Goal: Task Accomplishment & Management: Manage account settings

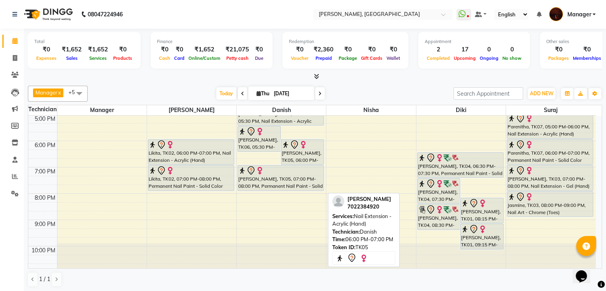
scroll to position [185, 0]
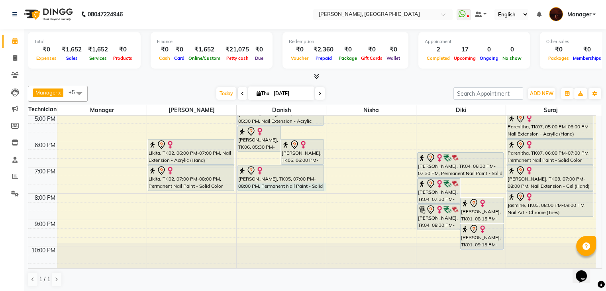
click at [324, 189] on div "10:00 AM 11:00 AM 12:00 PM 1:00 PM 2:00 PM 3:00 PM 4:00 PM 5:00 PM 6:00 PM 7:00…" at bounding box center [312, 102] width 568 height 342
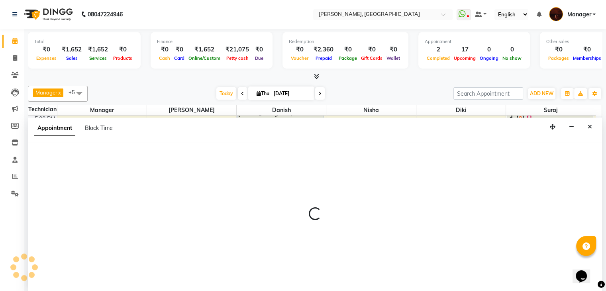
scroll to position [0, 0]
select select "20822"
select select "tentative"
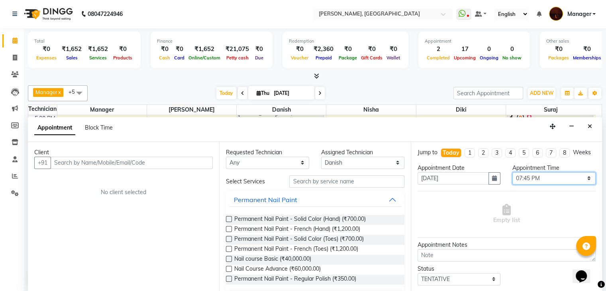
click at [542, 184] on select "Select 11:00 AM 11:15 AM 11:30 AM 11:45 AM 12:00 PM 12:15 PM 12:30 PM 12:45 PM …" at bounding box center [554, 178] width 83 height 12
select select "1170"
click at [513, 179] on select "Select 11:00 AM 11:15 AM 11:30 AM 11:45 AM 12:00 PM 12:15 PM 12:30 PM 12:45 PM …" at bounding box center [554, 178] width 83 height 12
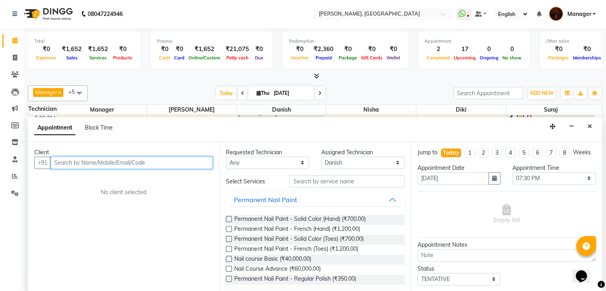
click at [160, 165] on input "text" at bounding box center [132, 163] width 162 height 12
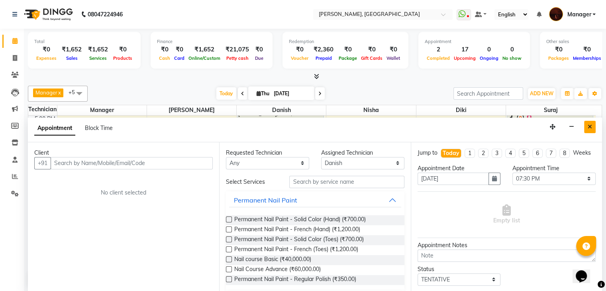
click at [591, 127] on icon "Close" at bounding box center [590, 127] width 4 height 6
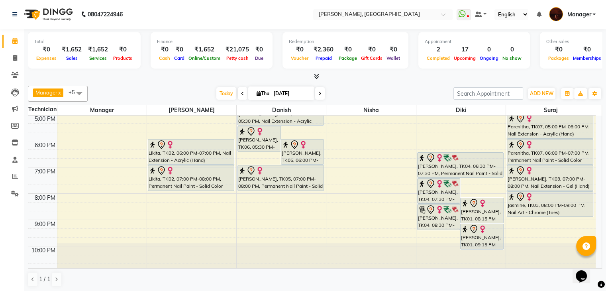
click at [323, 91] on span at bounding box center [320, 93] width 10 height 12
type input "[DATE]"
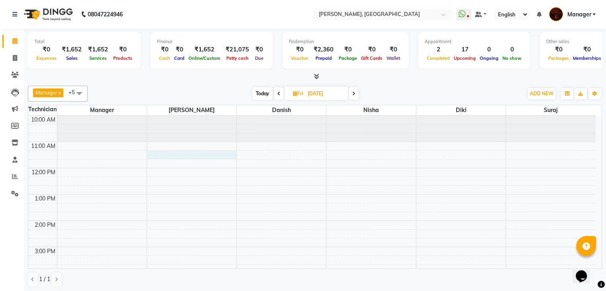
click at [190, 157] on div "10:00 AM 11:00 AM 12:00 PM 1:00 PM 2:00 PM 3:00 PM 4:00 PM 5:00 PM 6:00 PM 7:00…" at bounding box center [312, 287] width 568 height 342
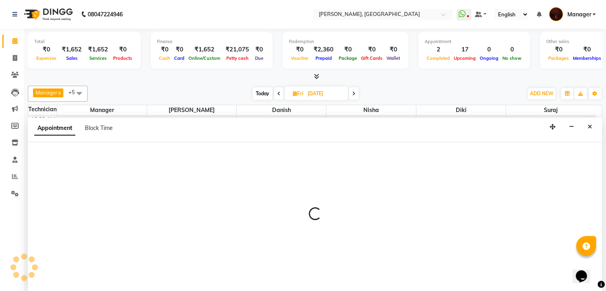
scroll to position [0, 0]
select select "35072"
select select "tentative"
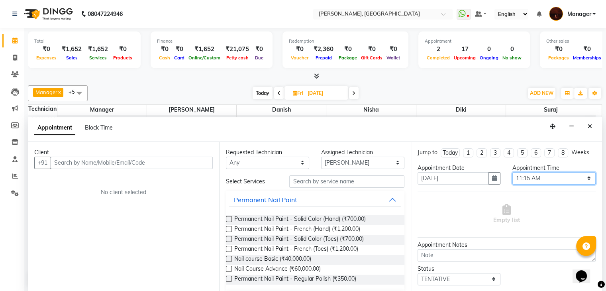
click at [518, 176] on select "Select 11:00 AM 11:15 AM 11:30 AM 11:45 AM 12:00 PM 12:15 PM 12:30 PM 12:45 PM …" at bounding box center [554, 178] width 83 height 12
select select "690"
click at [513, 172] on select "Select 11:00 AM 11:15 AM 11:30 AM 11:45 AM 12:00 PM 12:15 PM 12:30 PM 12:45 PM …" at bounding box center [554, 178] width 83 height 12
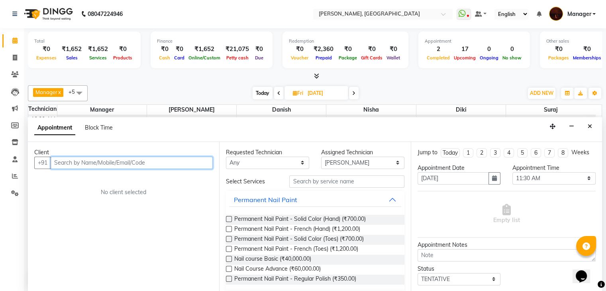
click at [163, 159] on input "text" at bounding box center [132, 163] width 162 height 12
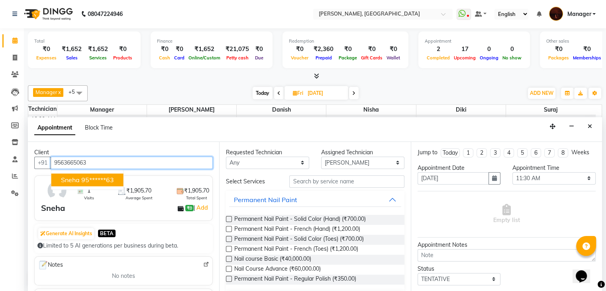
click at [69, 183] on button "Sneha 95******63" at bounding box center [87, 179] width 72 height 13
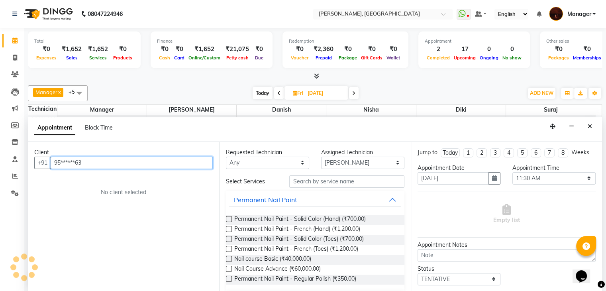
type input "95******63"
click at [69, 183] on div "Client +91 95******63 No client selected" at bounding box center [123, 217] width 191 height 150
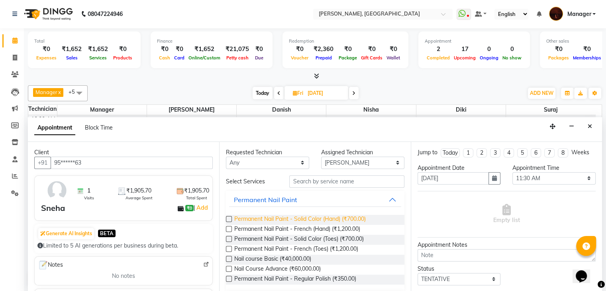
click at [282, 219] on span "Permanent Nail Paint - Solid Color (Hand) (₹700.00)" at bounding box center [300, 220] width 132 height 10
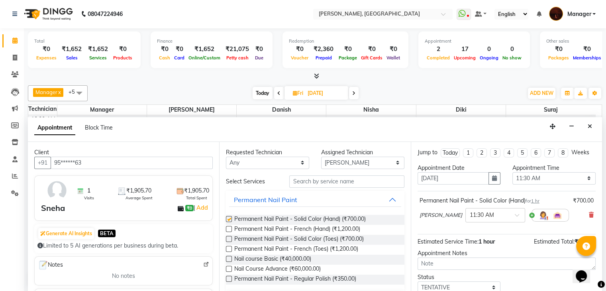
checkbox input "false"
click at [312, 182] on input "text" at bounding box center [346, 181] width 115 height 12
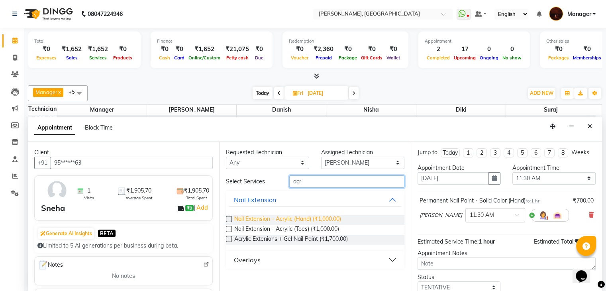
type input "acr"
click at [248, 218] on span "Nail Extension - Acrylic (Hand) (₹1,000.00)" at bounding box center [287, 220] width 107 height 10
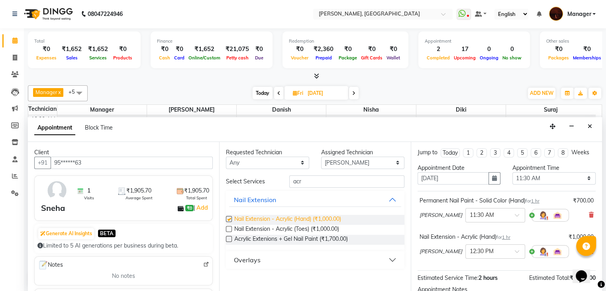
checkbox input "false"
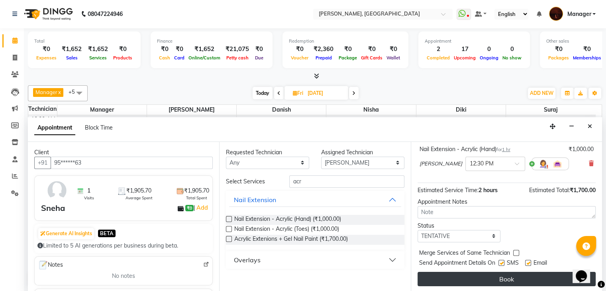
click at [491, 279] on button "Book" at bounding box center [507, 279] width 178 height 14
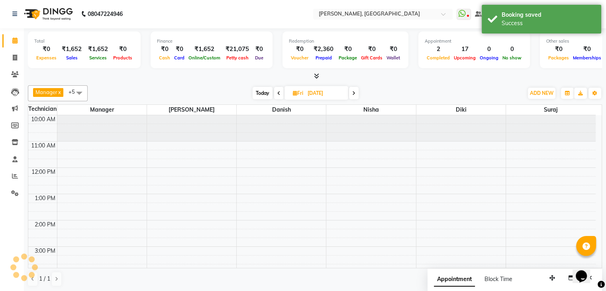
scroll to position [0, 0]
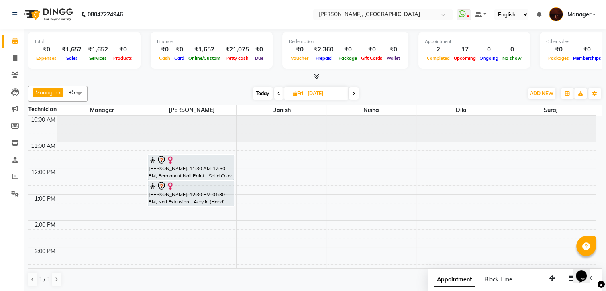
click at [267, 93] on span "Today" at bounding box center [263, 93] width 20 height 12
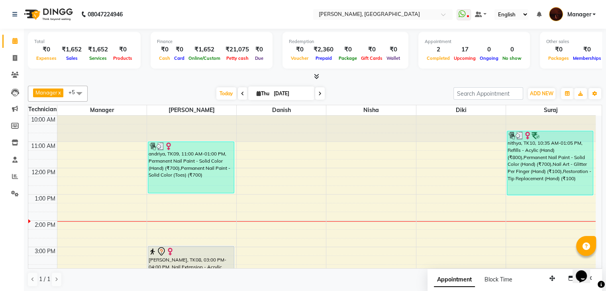
click at [322, 92] on span at bounding box center [320, 93] width 10 height 12
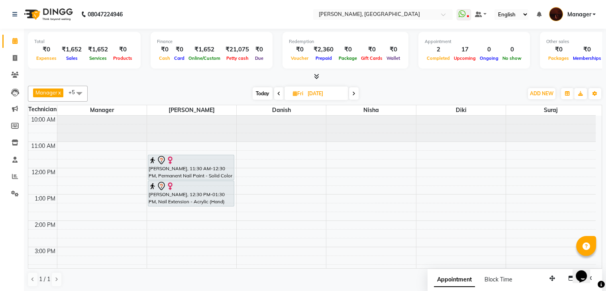
click at [355, 95] on icon at bounding box center [353, 93] width 3 height 5
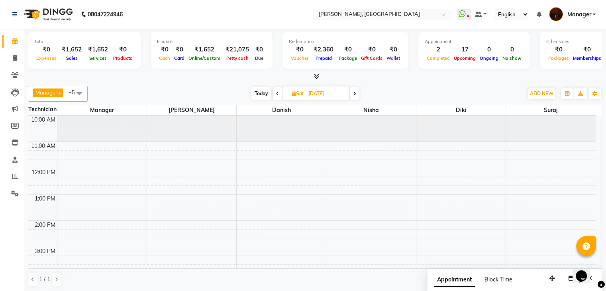
click at [274, 90] on span at bounding box center [278, 93] width 10 height 12
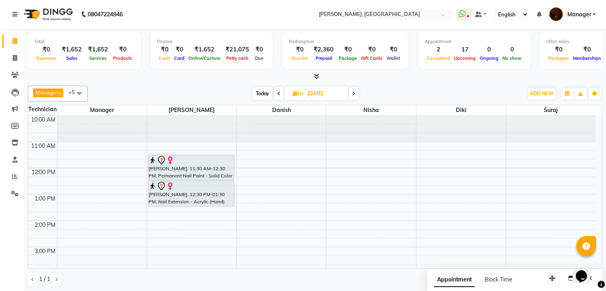
click at [260, 94] on span "Today" at bounding box center [263, 93] width 20 height 12
type input "[DATE]"
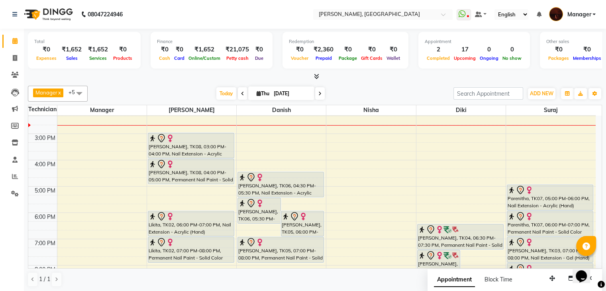
scroll to position [115, 0]
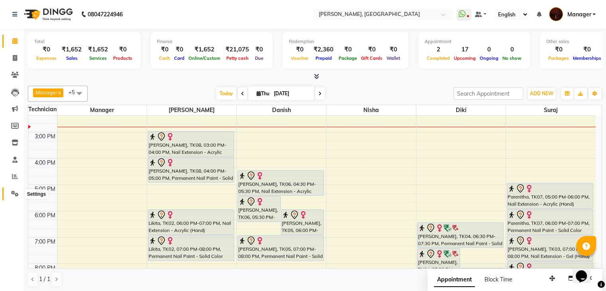
click at [16, 196] on icon at bounding box center [15, 194] width 8 height 6
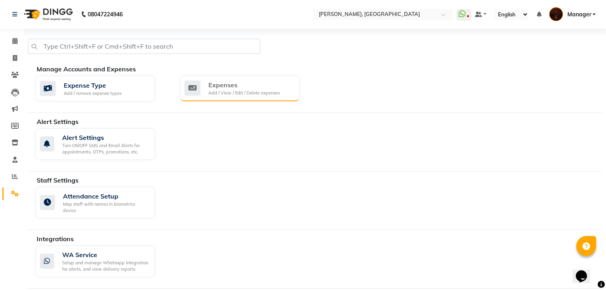
click at [253, 94] on div "Add / View / Edit / Delete expenses" at bounding box center [244, 93] width 71 height 7
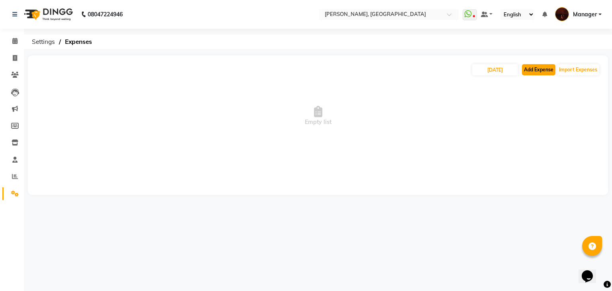
click at [537, 68] on button "Add Expense" at bounding box center [538, 69] width 33 height 11
select select "1"
select select "2879"
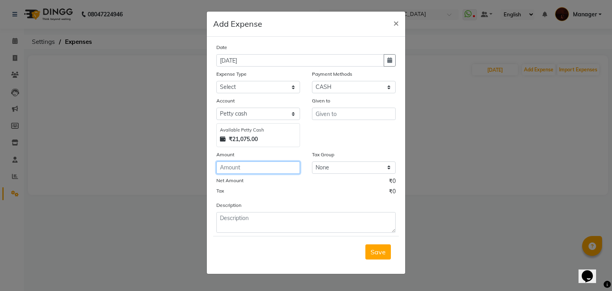
click at [266, 166] on input "number" at bounding box center [258, 167] width 84 height 12
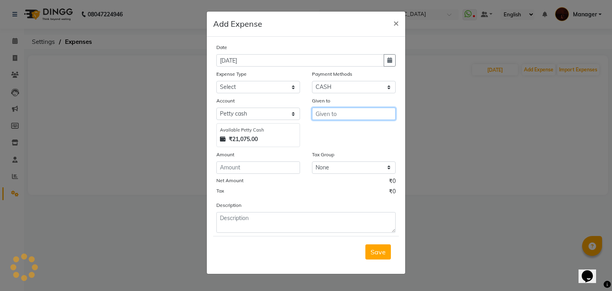
click at [328, 116] on input "text" at bounding box center [354, 114] width 84 height 12
click at [337, 115] on input "lucky" at bounding box center [354, 114] width 84 height 12
type input "l"
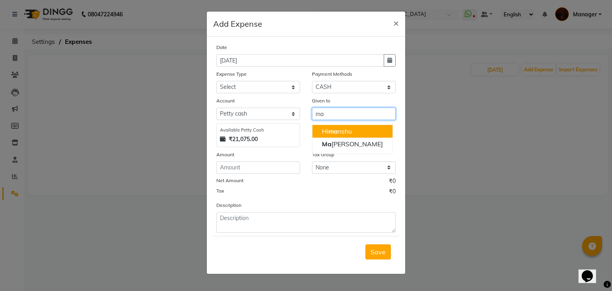
type input "m"
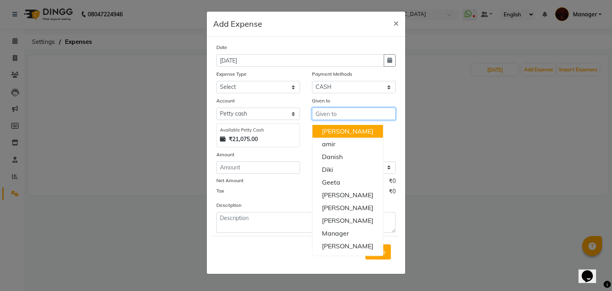
click at [344, 118] on input "text" at bounding box center [354, 114] width 84 height 12
click at [338, 112] on input "text" at bounding box center [354, 114] width 84 height 12
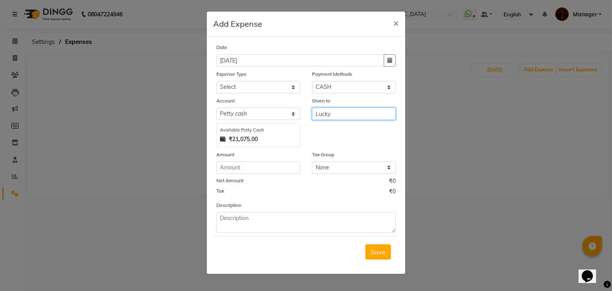
type input "Lucky"
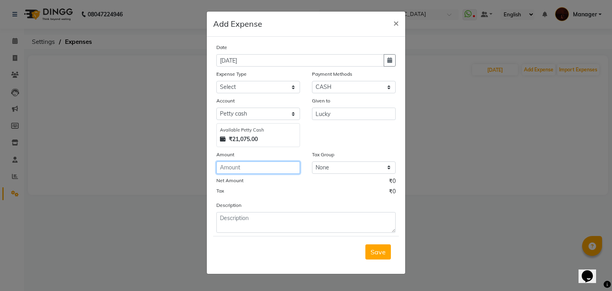
click at [249, 168] on input "number" at bounding box center [258, 167] width 84 height 12
type input "70"
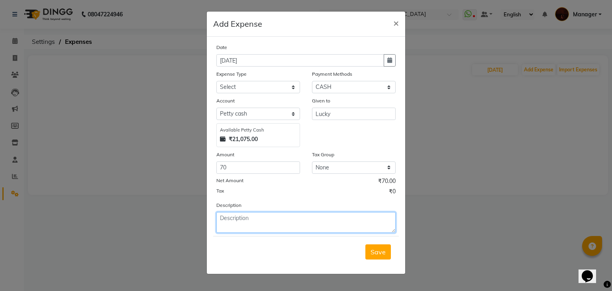
click at [269, 222] on textarea at bounding box center [305, 222] width 179 height 21
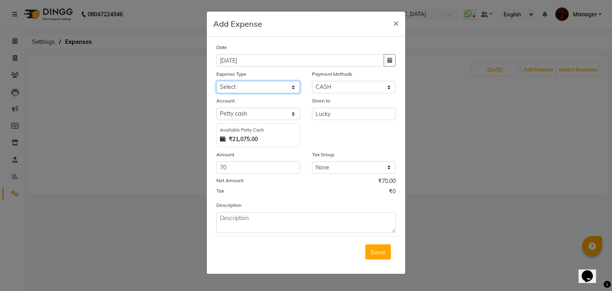
click at [249, 86] on select "Select acetone Advance Salary bank deposite BBMP Beauty products Bed charges BI…" at bounding box center [258, 87] width 84 height 12
select select "9147"
click at [216, 82] on select "Select acetone Advance Salary bank deposite BBMP Beauty products Bed charges BI…" at bounding box center [258, 87] width 84 height 12
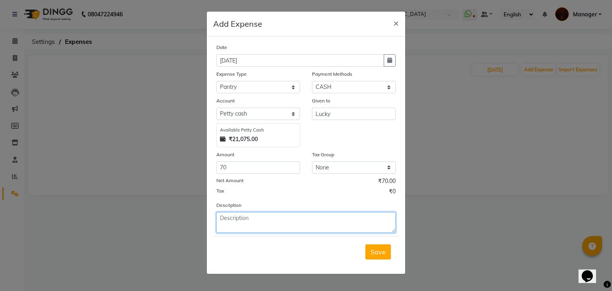
click at [238, 221] on textarea at bounding box center [305, 222] width 179 height 21
type textarea "m"
type textarea "Milk and toas"
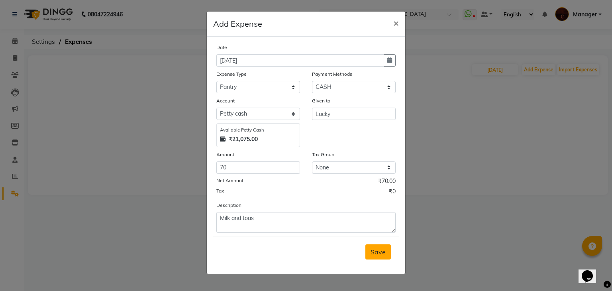
click at [376, 254] on span "Save" at bounding box center [378, 252] width 15 height 8
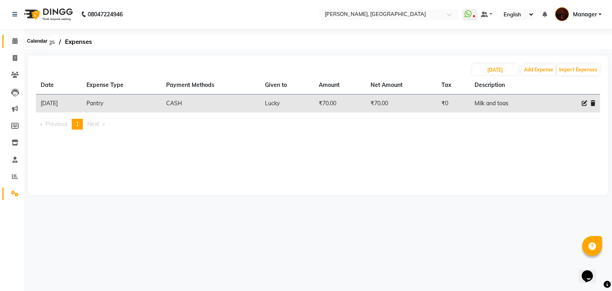
click at [13, 42] on icon at bounding box center [14, 41] width 5 height 6
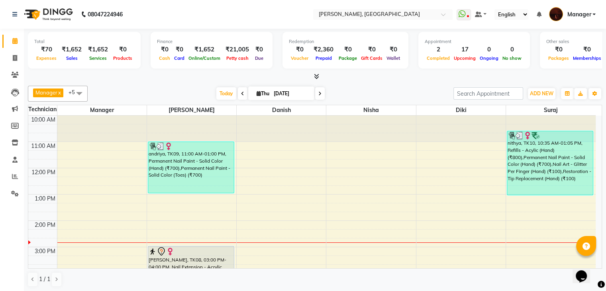
click at [315, 77] on icon at bounding box center [316, 76] width 5 height 6
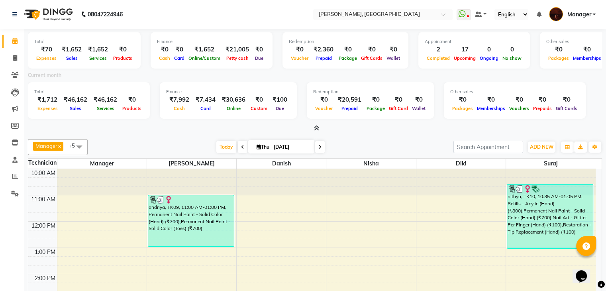
click at [319, 128] on icon at bounding box center [316, 128] width 5 height 6
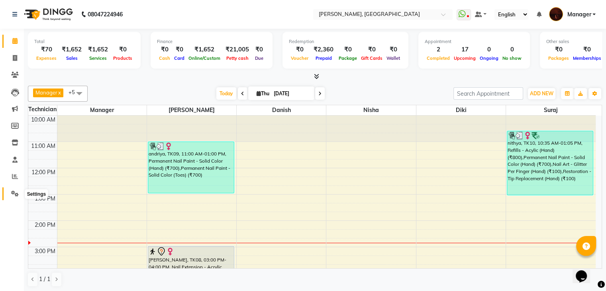
click at [14, 191] on icon at bounding box center [15, 194] width 8 height 6
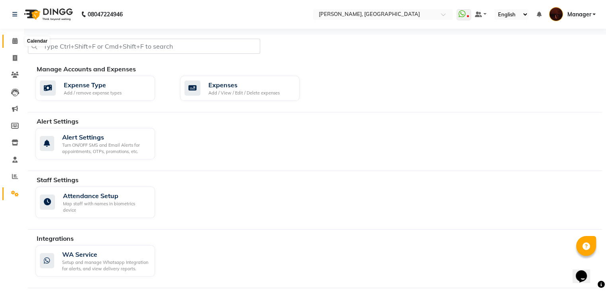
click at [16, 41] on icon at bounding box center [14, 41] width 5 height 6
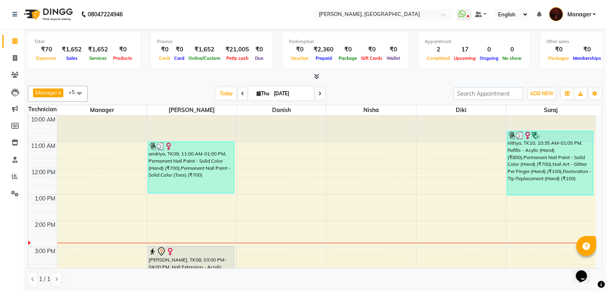
click at [314, 77] on icon at bounding box center [316, 76] width 5 height 6
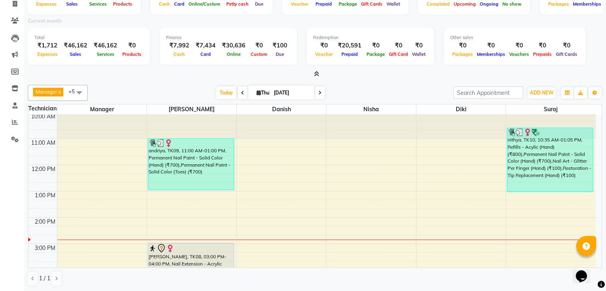
scroll to position [2, 0]
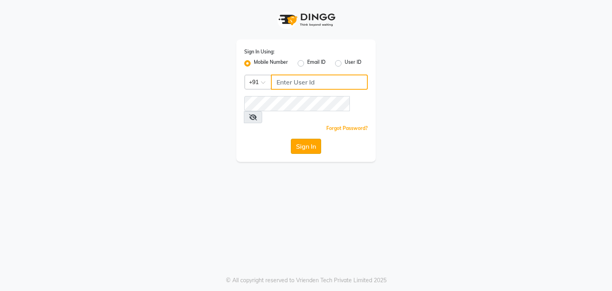
type input "9986416195"
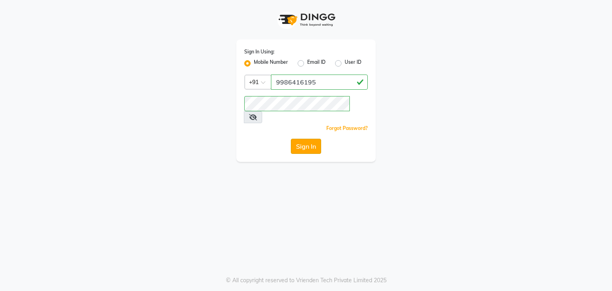
click at [305, 139] on button "Sign In" at bounding box center [306, 146] width 30 height 15
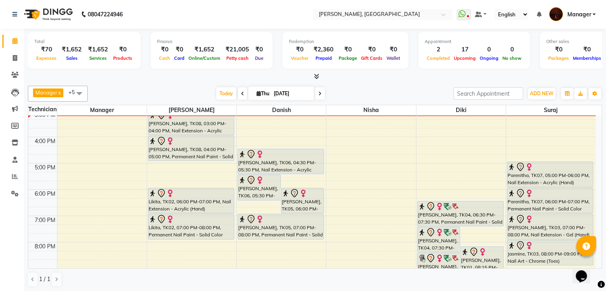
scroll to position [136, 0]
click at [443, 150] on div "10:00 AM 11:00 AM 12:00 PM 1:00 PM 2:00 PM 3:00 PM 4:00 PM 5:00 PM 6:00 PM 7:00…" at bounding box center [312, 151] width 568 height 342
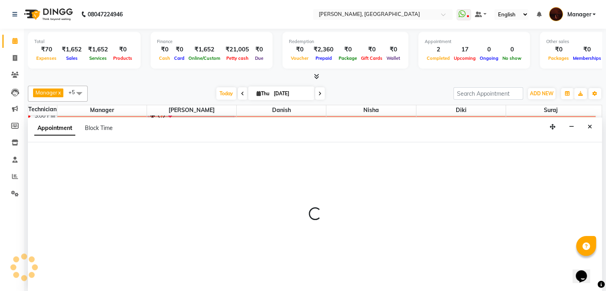
scroll to position [0, 0]
select select "68684"
select select "975"
select select "tentative"
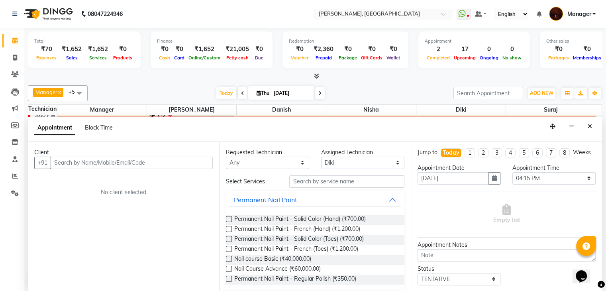
click at [82, 165] on input "text" at bounding box center [132, 163] width 162 height 12
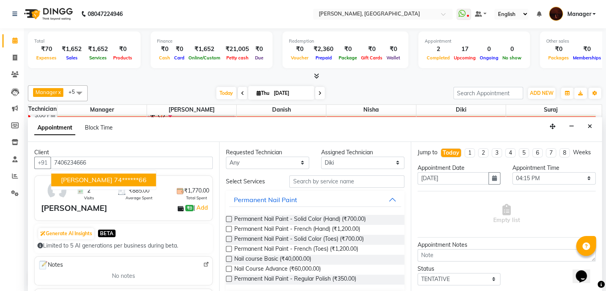
click at [92, 183] on button "Karthika 74******66" at bounding box center [103, 179] width 105 height 13
type input "74******66"
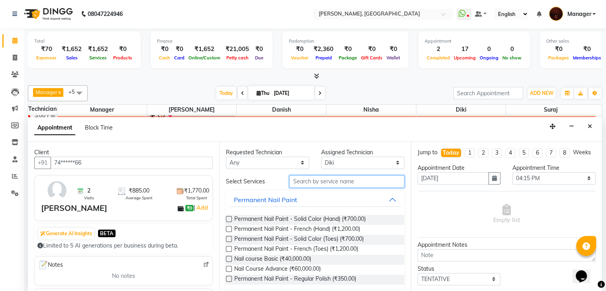
click at [321, 181] on input "text" at bounding box center [346, 181] width 115 height 12
click at [346, 179] on input "text" at bounding box center [346, 181] width 115 height 12
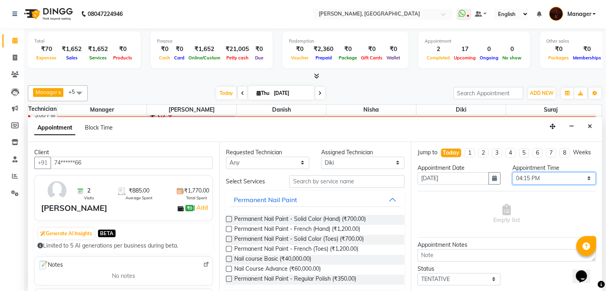
click at [539, 185] on select "Select 11:00 AM 11:15 AM 11:30 AM 11:45 AM 12:00 PM 12:15 PM 12:30 PM 12:45 PM …" at bounding box center [554, 178] width 83 height 12
select select "990"
click at [513, 179] on select "Select 11:00 AM 11:15 AM 11:30 AM 11:45 AM 12:00 PM 12:15 PM 12:30 PM 12:45 PM …" at bounding box center [554, 178] width 83 height 12
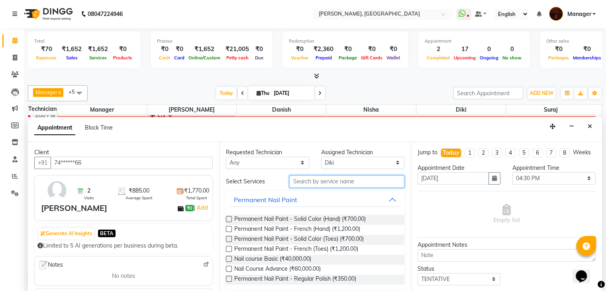
click at [372, 182] on input "text" at bounding box center [346, 181] width 115 height 12
click at [361, 182] on input "text" at bounding box center [346, 181] width 115 height 12
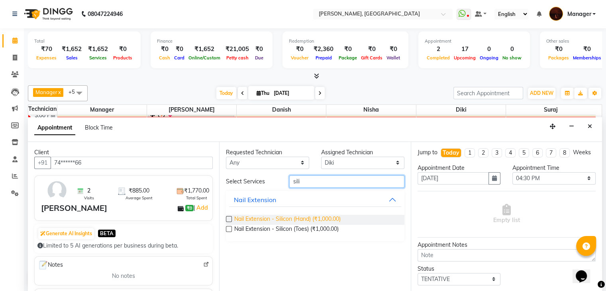
type input "sili"
click at [302, 216] on span "Nail Extension - Silicon (Hand) (₹1,000.00)" at bounding box center [287, 220] width 106 height 10
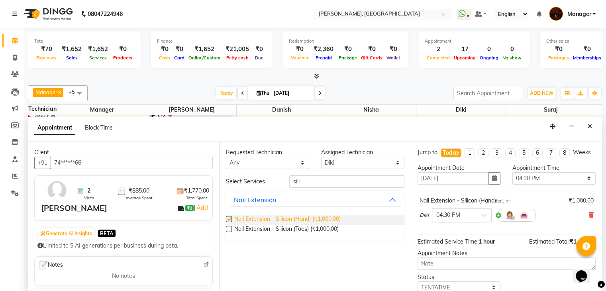
checkbox input "false"
click at [352, 183] on input "sili" at bounding box center [346, 181] width 115 height 12
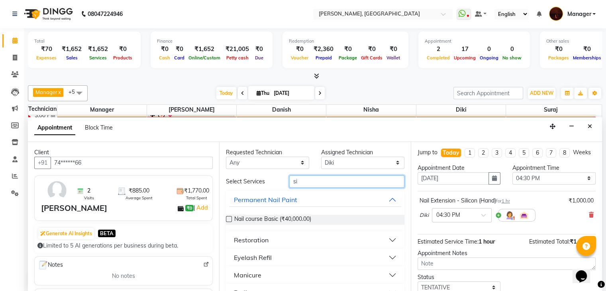
type input "s"
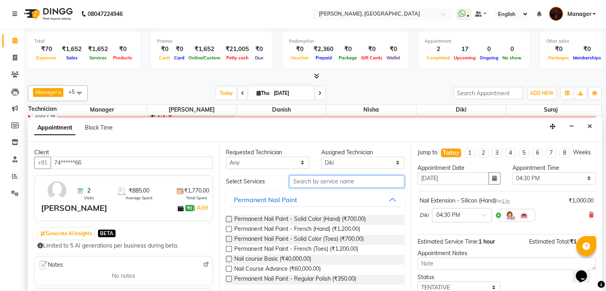
type input "r"
click at [316, 215] on span "Permanent Nail Paint - Solid Color (Hand) (₹700.00)" at bounding box center [300, 220] width 132 height 10
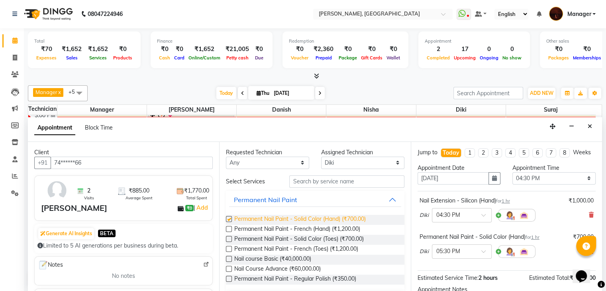
checkbox input "false"
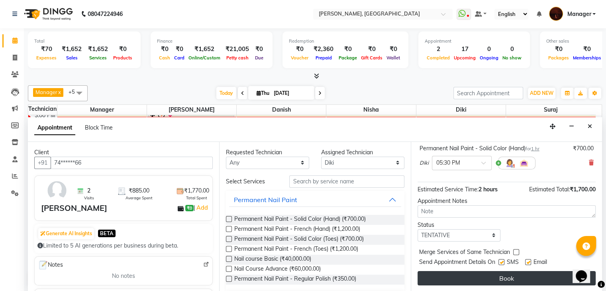
click at [482, 281] on button "Book" at bounding box center [507, 278] width 178 height 14
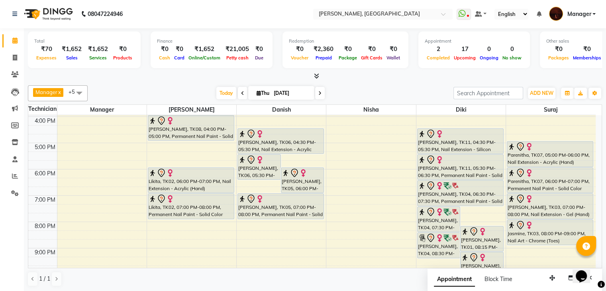
scroll to position [154, 0]
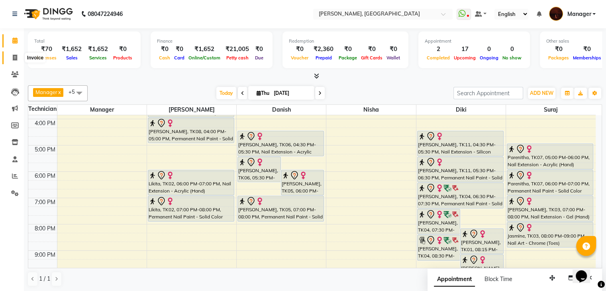
click at [14, 59] on icon at bounding box center [15, 58] width 4 height 6
select select "service"
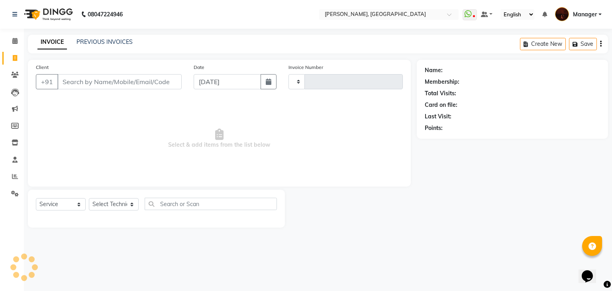
type input "1811"
select select "4063"
click at [89, 73] on div "Client +91" at bounding box center [109, 79] width 158 height 33
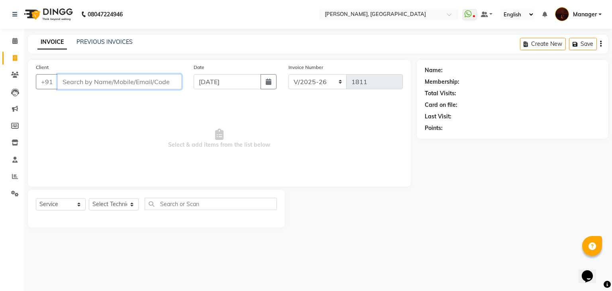
click at [80, 79] on input "Client" at bounding box center [119, 81] width 124 height 15
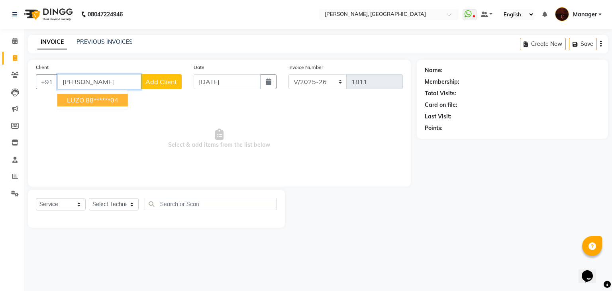
click at [76, 106] on button "LUZO 88******04" at bounding box center [92, 100] width 71 height 13
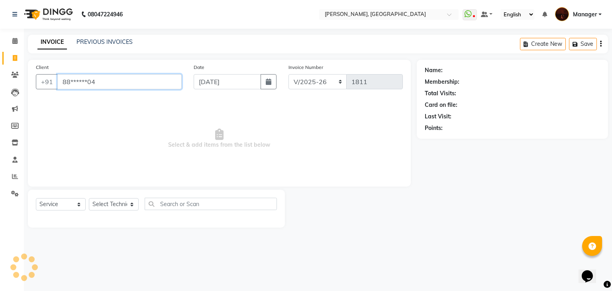
type input "88******04"
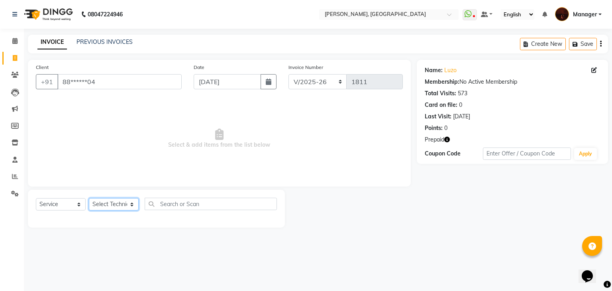
click at [121, 199] on select "Select Technician Adesh amir Danish Diki Geeta Himanshu jenifer Jyothi Manager …" at bounding box center [114, 204] width 50 height 12
select select "83655"
click at [89, 199] on select "Select Technician Adesh amir Danish Diki Geeta Himanshu jenifer Jyothi Manager …" at bounding box center [114, 204] width 50 height 12
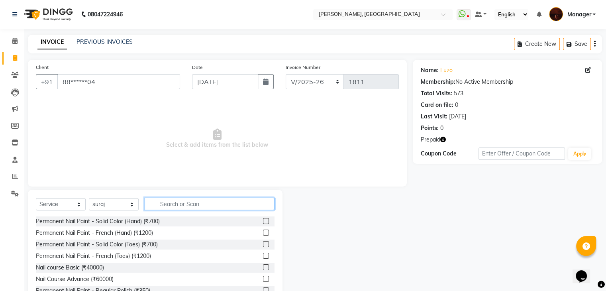
click at [178, 201] on input "text" at bounding box center [210, 204] width 130 height 12
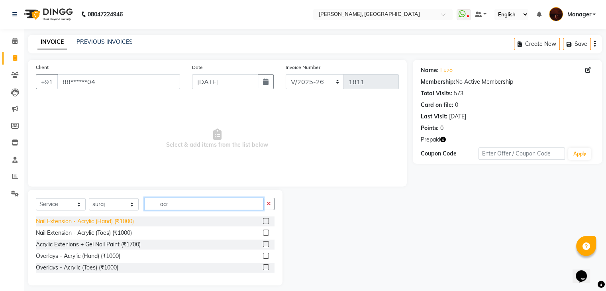
type input "acr"
click at [111, 222] on div "Nail Extension - Acrylic (Hand) (₹1000)" at bounding box center [85, 221] width 98 height 8
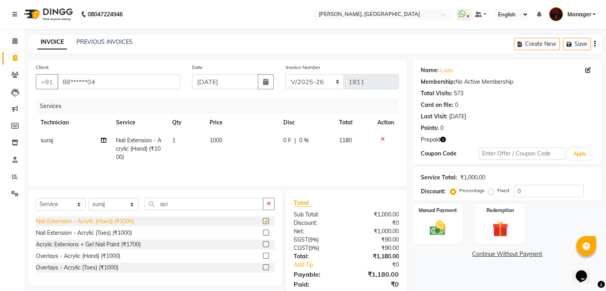
checkbox input "false"
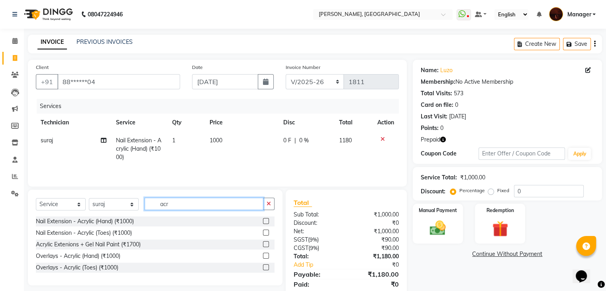
click at [179, 209] on input "acr" at bounding box center [204, 204] width 119 height 12
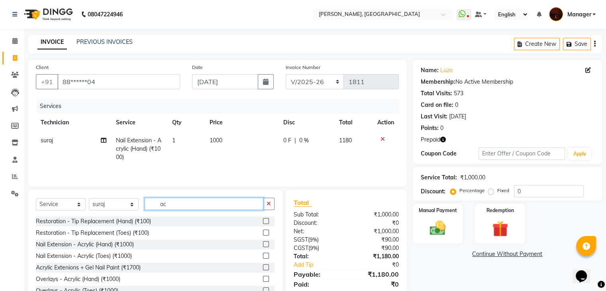
type input "a"
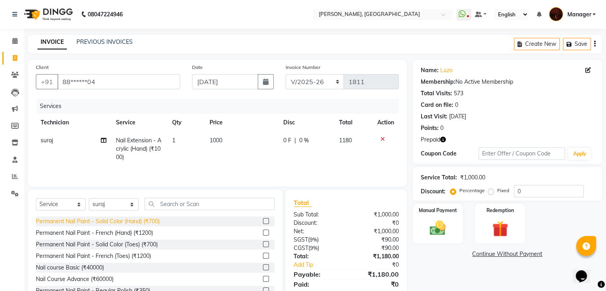
click at [145, 220] on div "Permanent Nail Paint - Solid Color (Hand) (₹700)" at bounding box center [98, 221] width 124 height 8
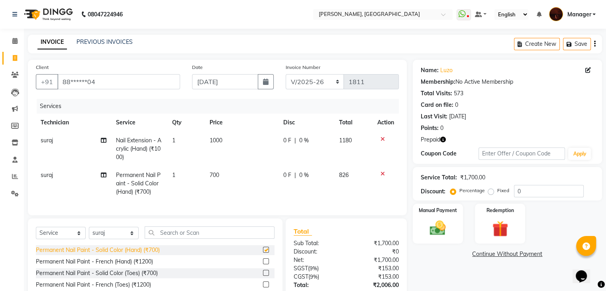
checkbox input "false"
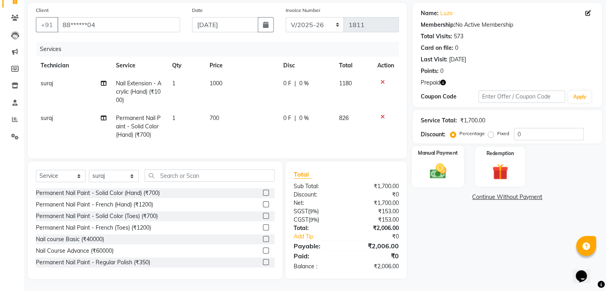
click at [421, 177] on div "Manual Payment" at bounding box center [438, 166] width 52 height 41
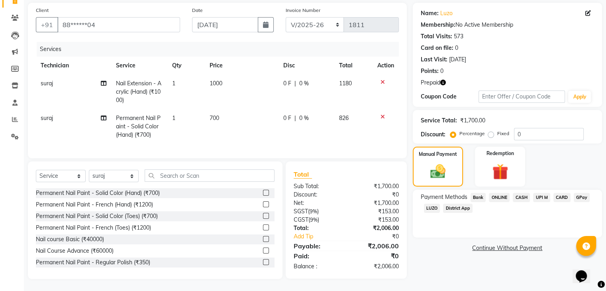
click at [499, 193] on span "ONLINE" at bounding box center [499, 197] width 21 height 9
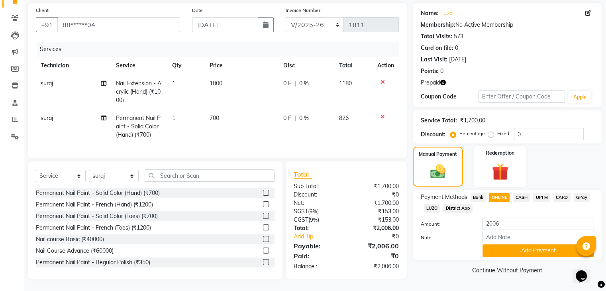
click at [502, 163] on img at bounding box center [500, 172] width 27 height 20
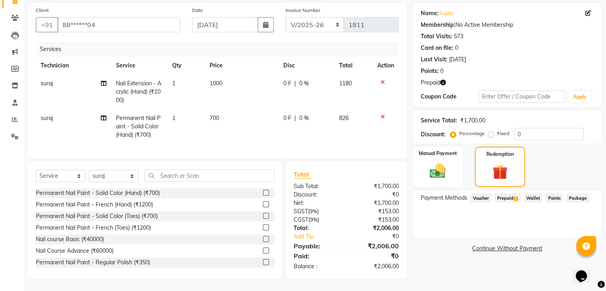
click at [512, 193] on span "Prepaid 1" at bounding box center [508, 197] width 26 height 9
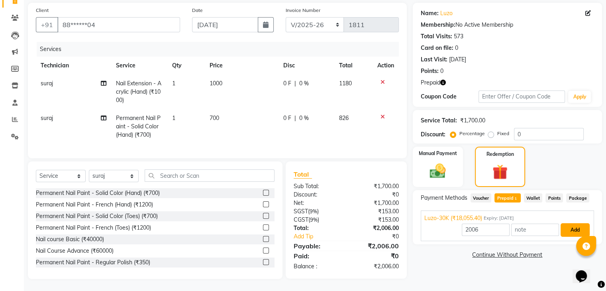
click at [577, 227] on button "Add" at bounding box center [575, 230] width 29 height 14
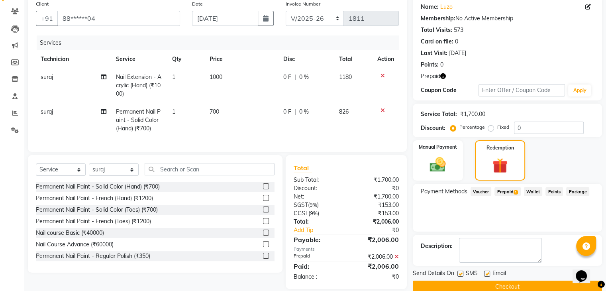
scroll to position [80, 0]
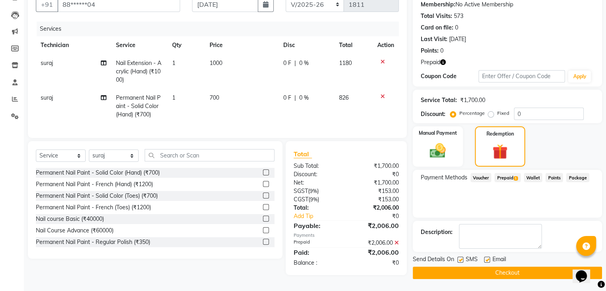
click at [519, 270] on button "Checkout" at bounding box center [507, 273] width 189 height 12
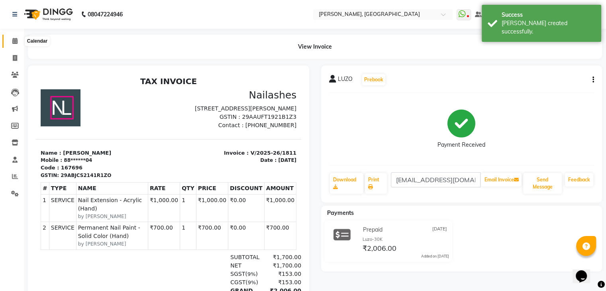
click at [16, 39] on icon at bounding box center [14, 41] width 5 height 6
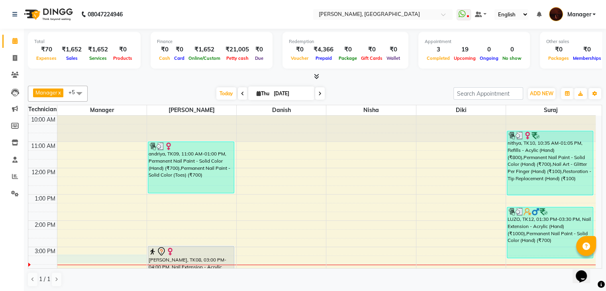
click at [78, 256] on div "10:00 AM 11:00 AM 12:00 PM 1:00 PM 2:00 PM 3:00 PM 4:00 PM 5:00 PM 6:00 PM 7:00…" at bounding box center [312, 287] width 568 height 342
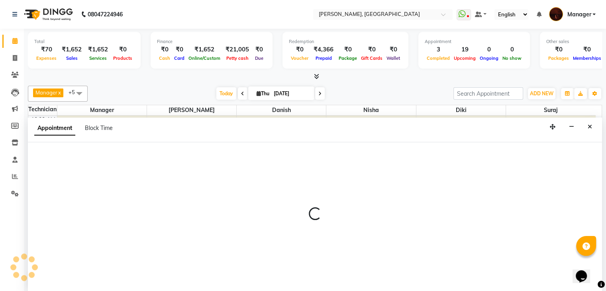
scroll to position [0, 0]
select select "20776"
select select "tentative"
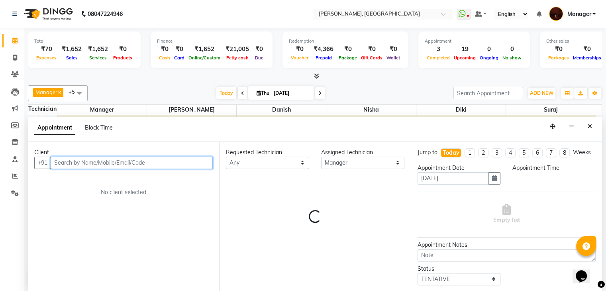
select select "915"
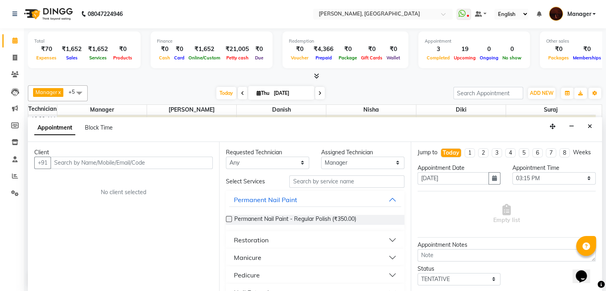
click at [292, 281] on div "Pedicure" at bounding box center [315, 275] width 178 height 18
click at [586, 125] on button "Close" at bounding box center [590, 126] width 12 height 12
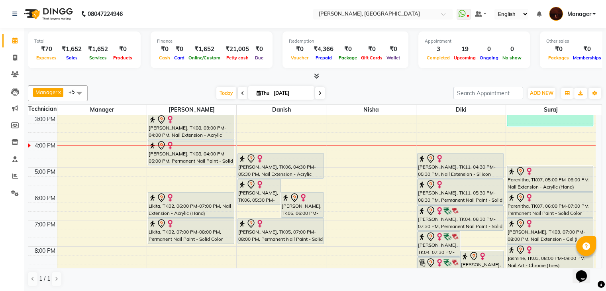
scroll to position [128, 0]
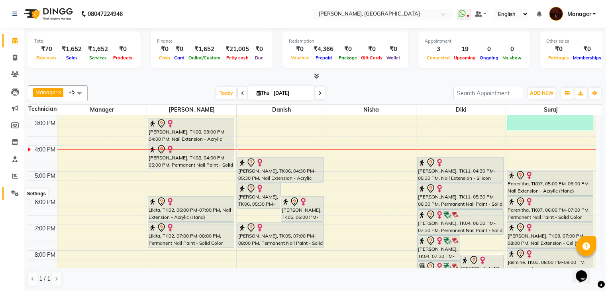
click at [14, 197] on span at bounding box center [15, 193] width 14 height 9
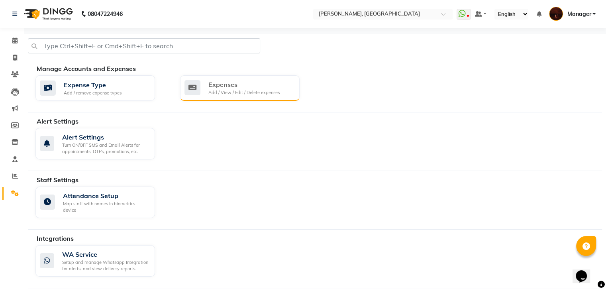
click at [236, 85] on div "Expenses" at bounding box center [244, 85] width 71 height 10
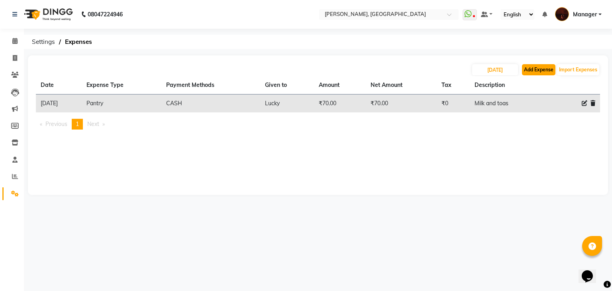
click at [544, 71] on button "Add Expense" at bounding box center [538, 69] width 33 height 11
select select "1"
select select "2879"
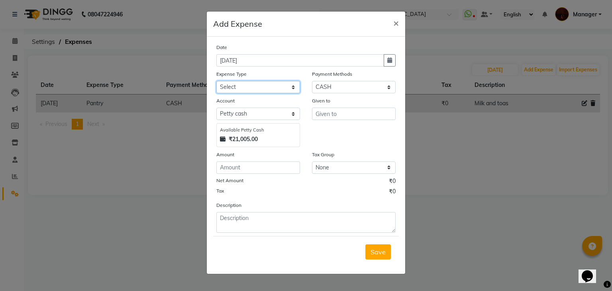
click at [257, 87] on select "Select acetone Advance Salary bank deposite BBMP Beauty products Bed charges BI…" at bounding box center [258, 87] width 84 height 12
select select "3136"
click at [216, 82] on select "Select acetone Advance Salary bank deposite BBMP Beauty products Bed charges BI…" at bounding box center [258, 87] width 84 height 12
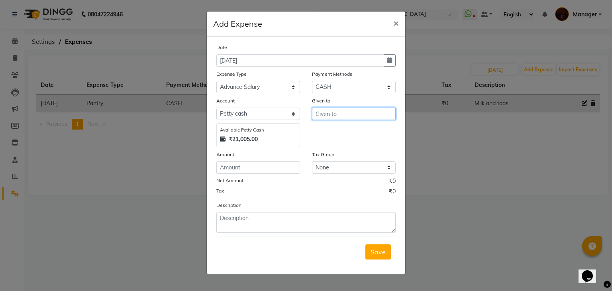
click at [363, 112] on input "text" at bounding box center [354, 114] width 84 height 12
type input "Diki"
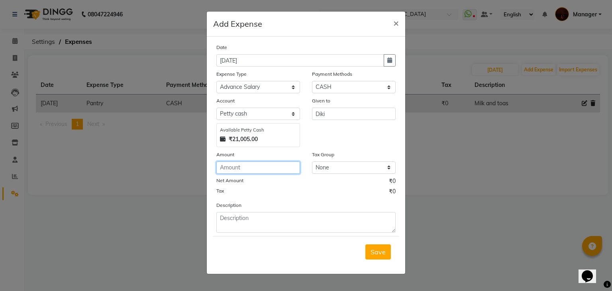
click at [278, 169] on input "number" at bounding box center [258, 167] width 84 height 12
type input "1000"
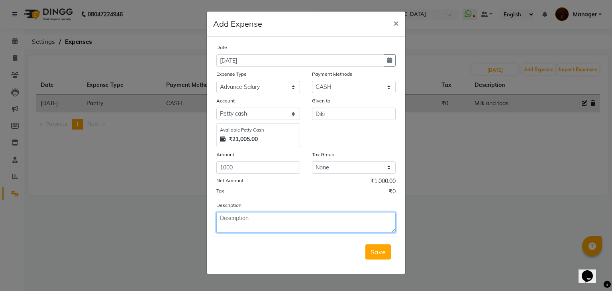
click at [248, 217] on textarea at bounding box center [305, 222] width 179 height 21
type textarea "a"
type textarea "Advance"
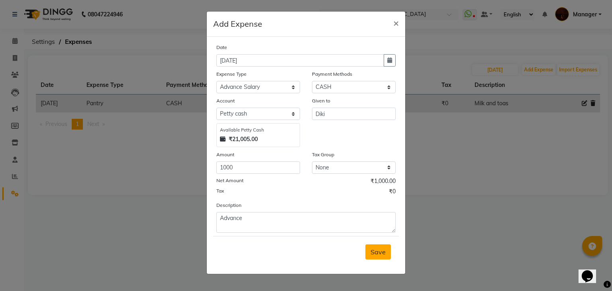
click at [380, 259] on button "Save" at bounding box center [379, 251] width 26 height 15
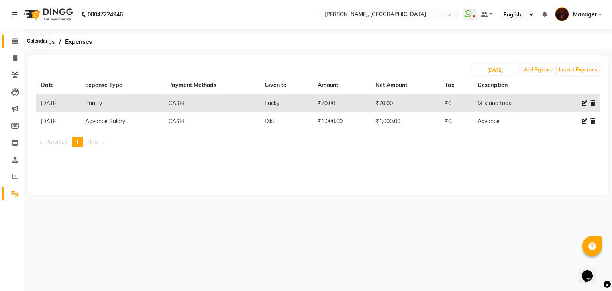
click at [15, 38] on icon at bounding box center [14, 41] width 5 height 6
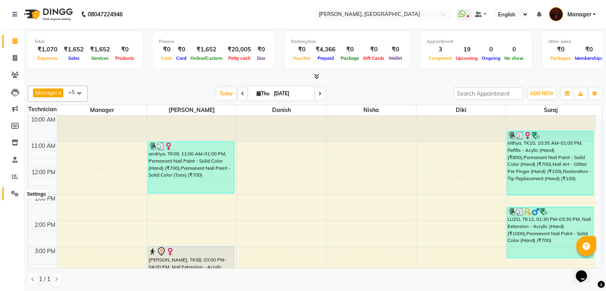
click at [16, 192] on icon at bounding box center [15, 194] width 8 height 6
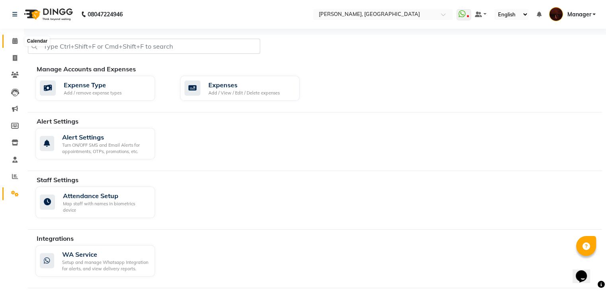
click at [14, 42] on icon at bounding box center [14, 41] width 5 height 6
